Goal: Obtain resource: Obtain resource

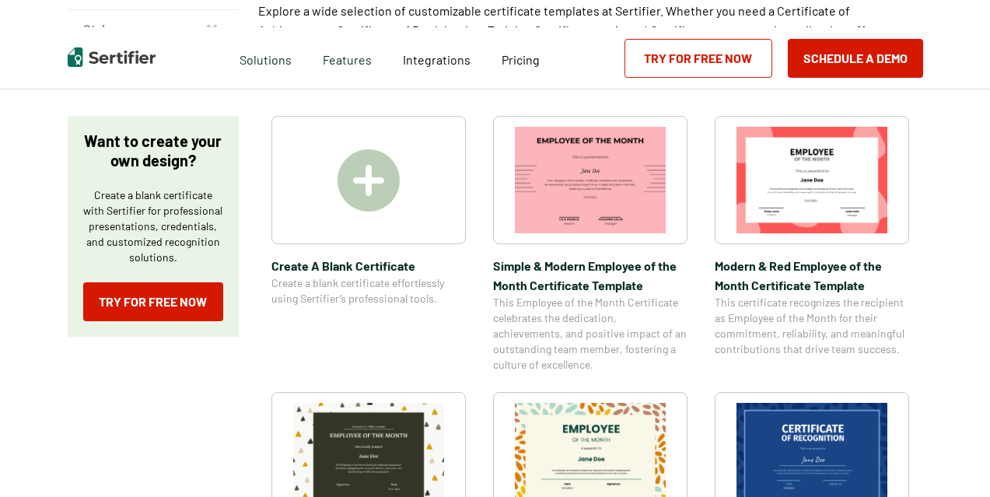
scroll to position [233, 0]
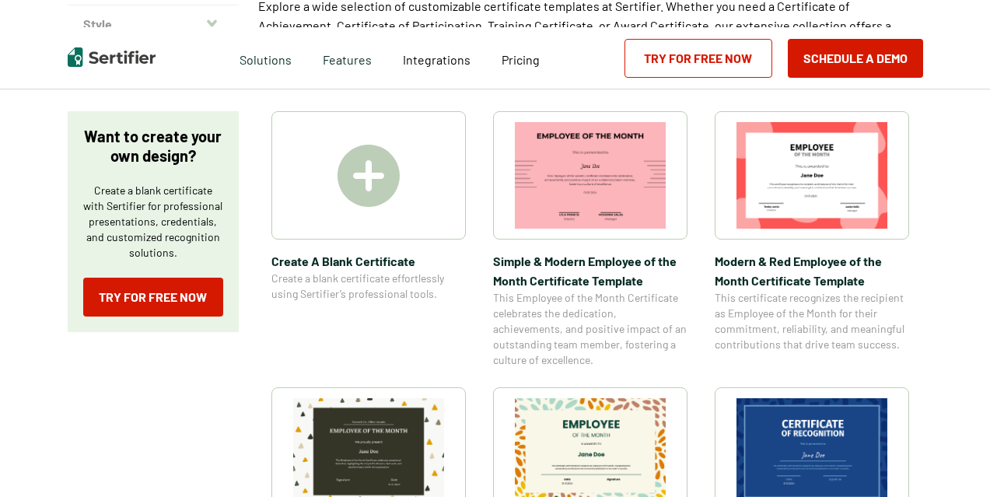
click at [808, 204] on img at bounding box center [811, 175] width 151 height 107
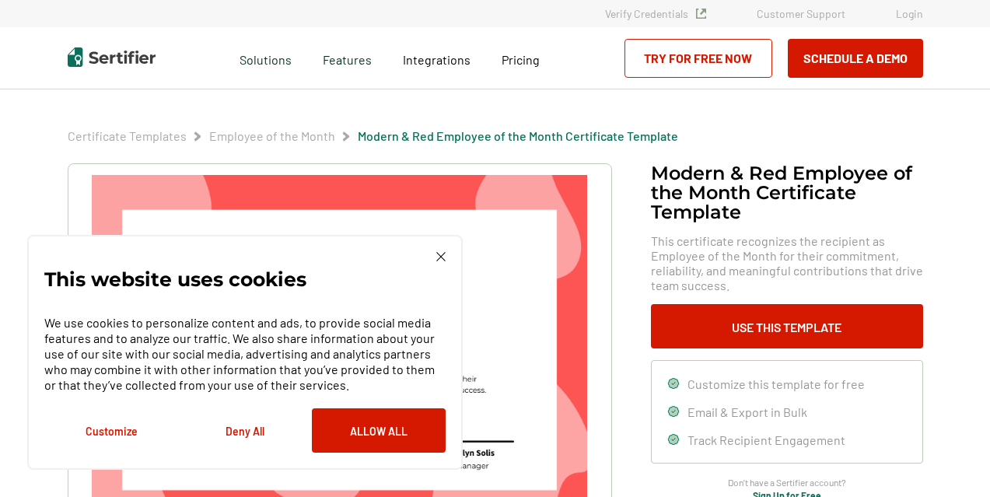
click at [386, 270] on div "This website uses cookies We use cookies to personalize content and ads, to pro…" at bounding box center [244, 352] width 401 height 201
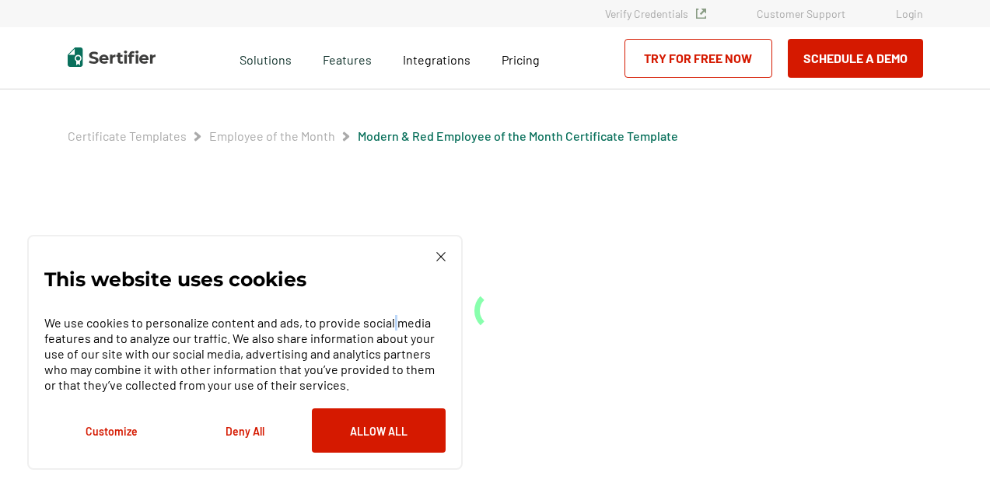
click at [386, 270] on div "This website uses cookies We use cookies to personalize content and ads, to pro…" at bounding box center [244, 352] width 401 height 201
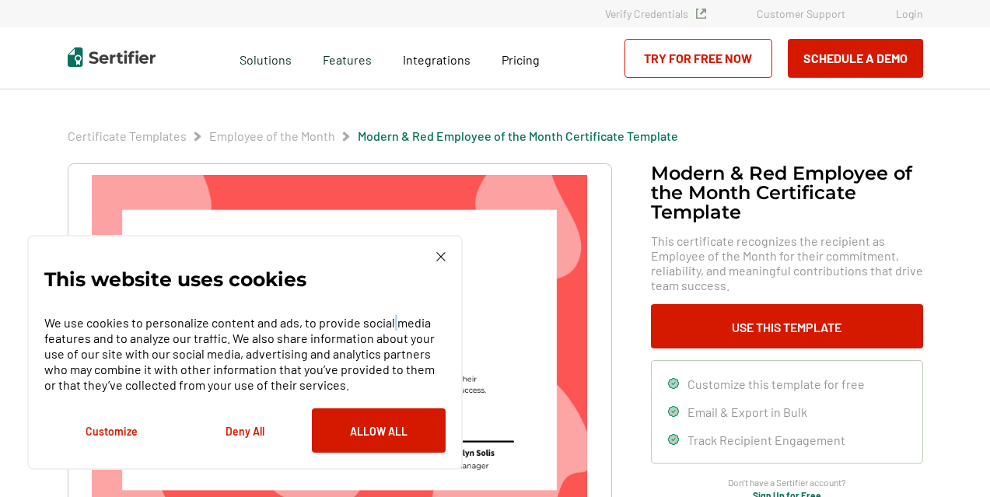
click at [253, 437] on button "Deny All" at bounding box center [245, 430] width 134 height 44
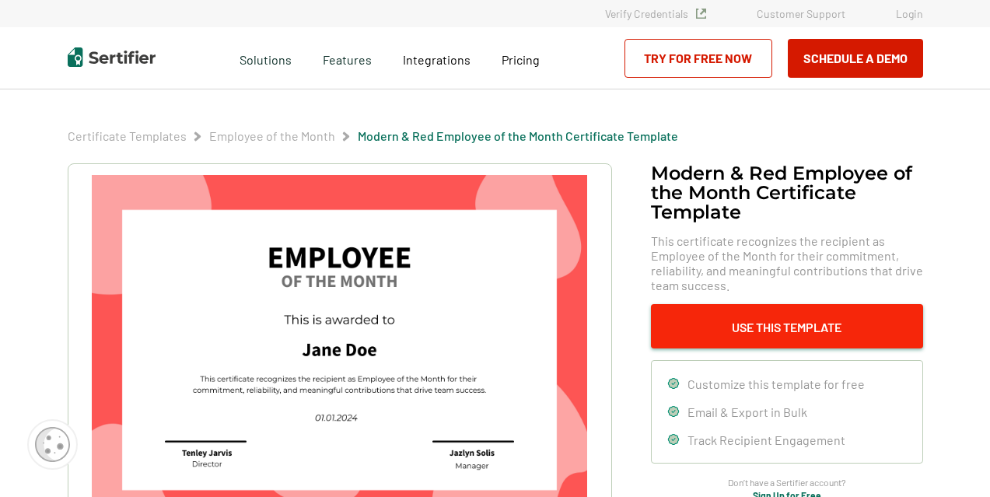
click at [707, 318] on button "Use This Template" at bounding box center [787, 326] width 272 height 44
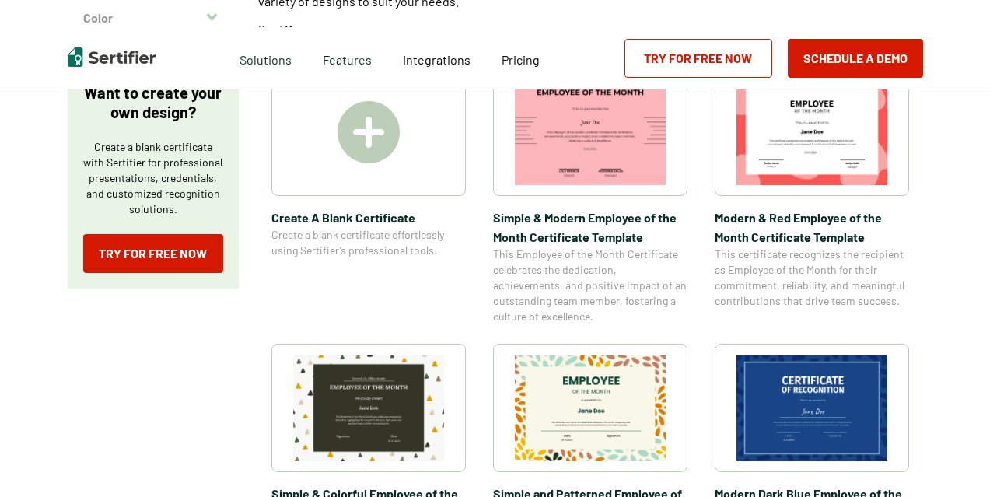
scroll to position [233, 0]
